Goal: Task Accomplishment & Management: Manage account settings

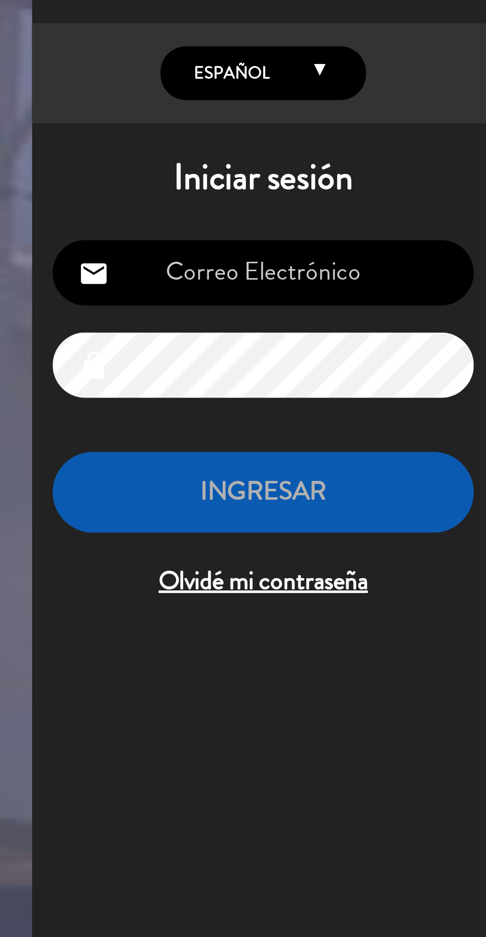
click at [108, 155] on input "email" at bounding box center [101, 153] width 163 height 25
type input "[EMAIL_ADDRESS][DOMAIN_NAME]"
click at [140, 149] on input "email" at bounding box center [101, 153] width 163 height 25
type input "[EMAIL_ADDRESS][DOMAIN_NAME]"
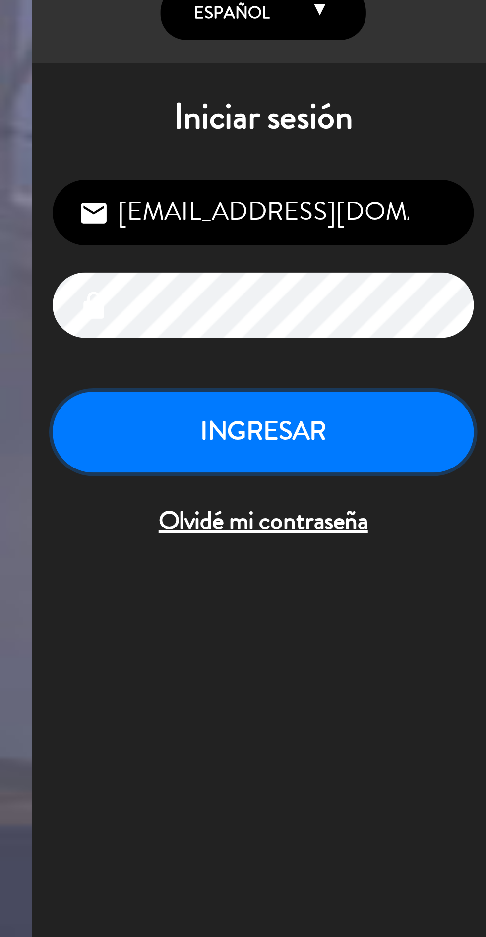
click at [136, 244] on button "INGRESAR" at bounding box center [101, 238] width 163 height 31
